Goal: Transaction & Acquisition: Purchase product/service

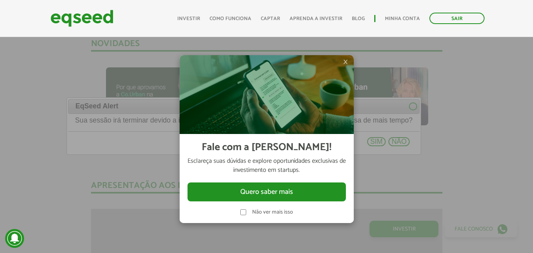
click at [348, 62] on span "×" at bounding box center [345, 61] width 5 height 9
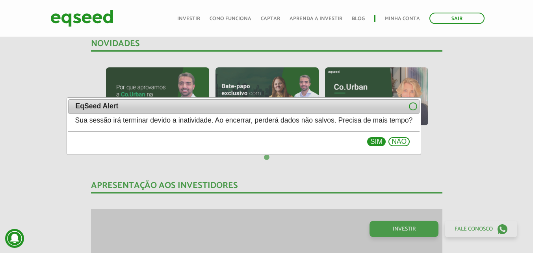
click at [386, 140] on button "Sim" at bounding box center [376, 141] width 19 height 9
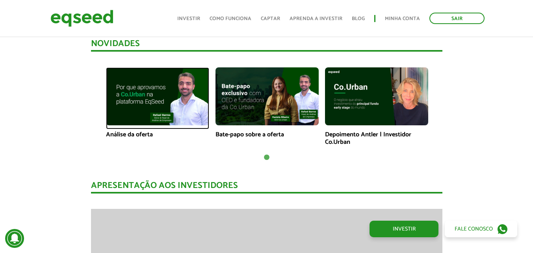
click at [183, 76] on img at bounding box center [157, 96] width 103 height 58
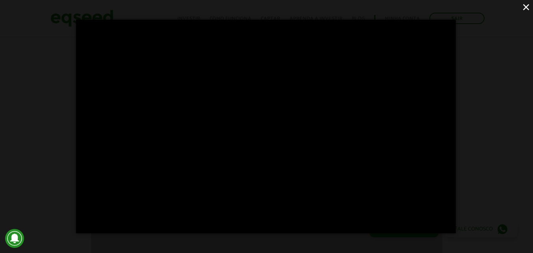
click at [494, 35] on div "×" at bounding box center [266, 126] width 533 height 253
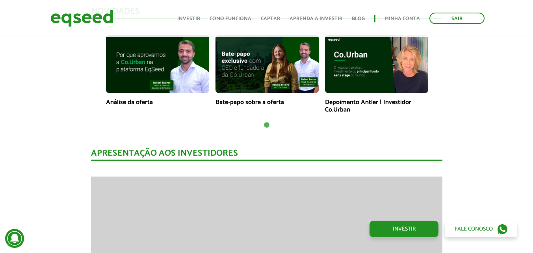
scroll to position [578, 0]
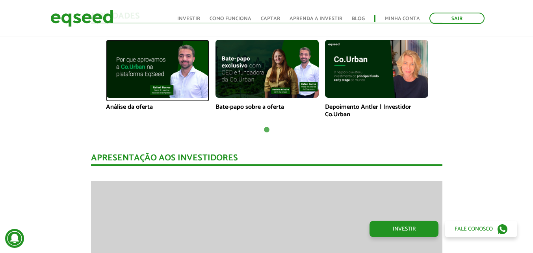
click at [132, 68] on img at bounding box center [157, 69] width 103 height 58
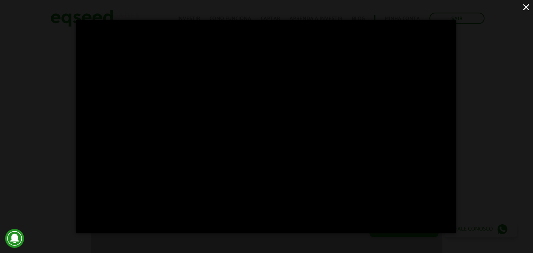
click at [525, 7] on button "×" at bounding box center [526, 7] width 14 height 14
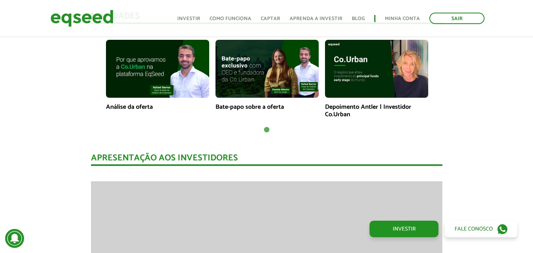
click at [407, 230] on link "Investir" at bounding box center [403, 229] width 69 height 17
click at [407, 228] on link "Investir" at bounding box center [403, 229] width 69 height 17
click at [195, 17] on link "Investir" at bounding box center [188, 18] width 23 height 5
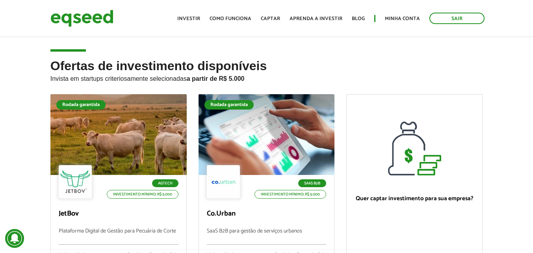
click at [450, 70] on h2 "Ofertas de investimento disponíveis Invista em startups criteriosamente selecio…" at bounding box center [266, 76] width 433 height 35
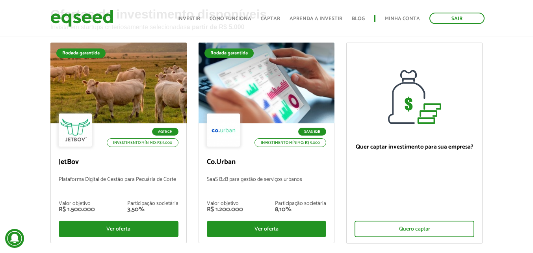
scroll to position [50, 0]
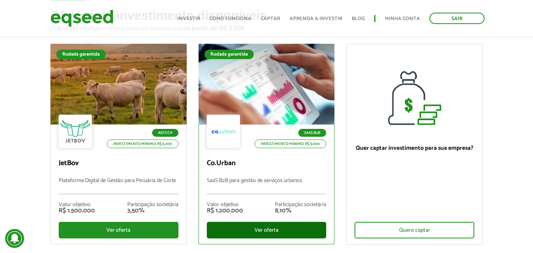
click at [268, 227] on div "Ver oferta" at bounding box center [267, 230] width 120 height 17
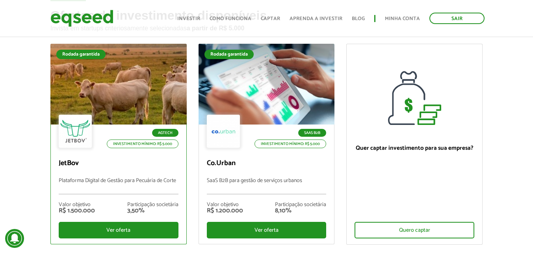
click at [110, 164] on p "JetBov" at bounding box center [119, 163] width 120 height 9
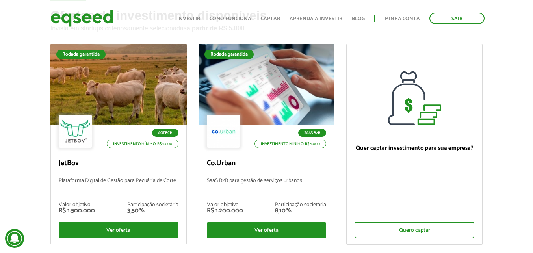
drag, startPoint x: 530, startPoint y: 46, endPoint x: 528, endPoint y: 89, distance: 43.8
click at [528, 89] on div "Ofertas de investimento disponíveis Invista em startups criteriosamente selecio…" at bounding box center [266, 152] width 533 height 286
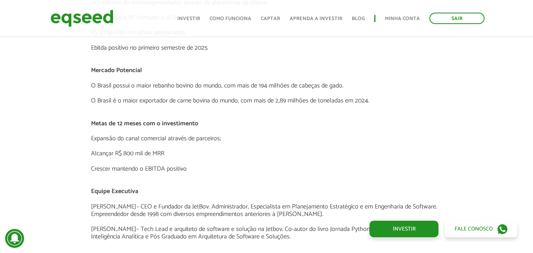
scroll to position [1511, 0]
